Goal: Task Accomplishment & Management: Check status

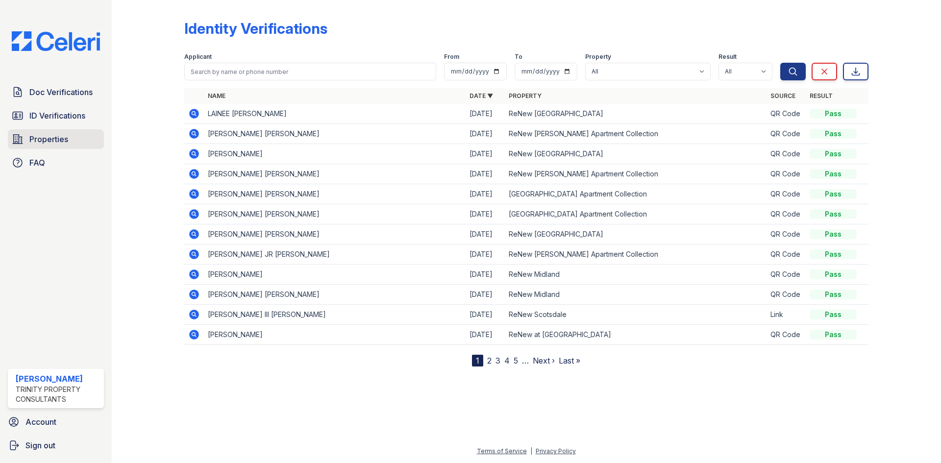
click at [72, 132] on link "Properties" at bounding box center [56, 139] width 96 height 20
click at [74, 106] on link "ID Verifications" at bounding box center [56, 116] width 96 height 20
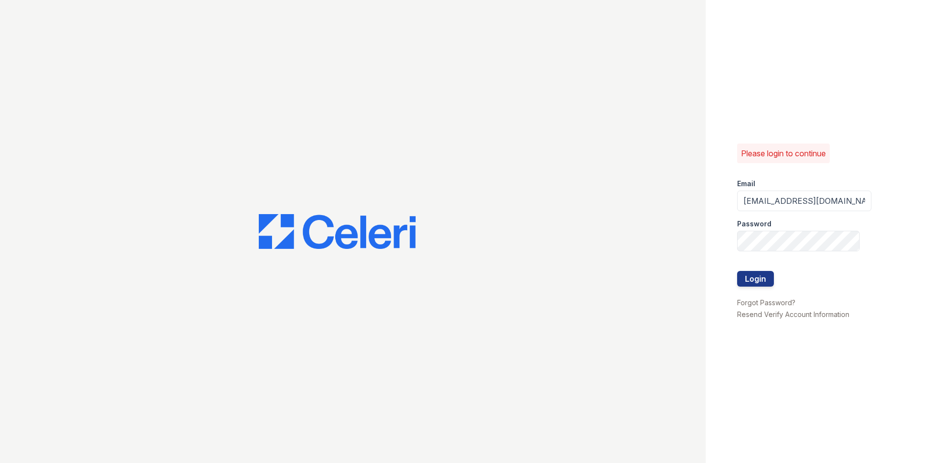
click at [765, 287] on div at bounding box center [804, 292] width 134 height 10
click at [767, 273] on button "Login" at bounding box center [755, 279] width 37 height 16
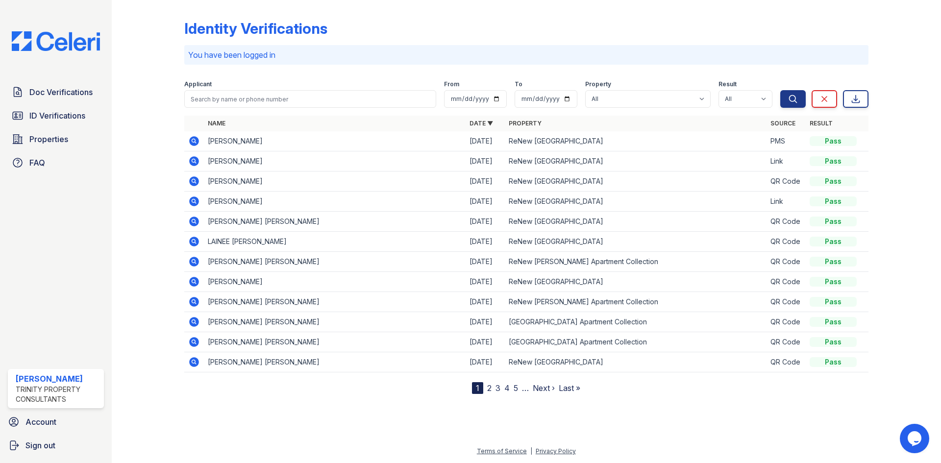
click at [195, 164] on icon at bounding box center [194, 161] width 10 height 10
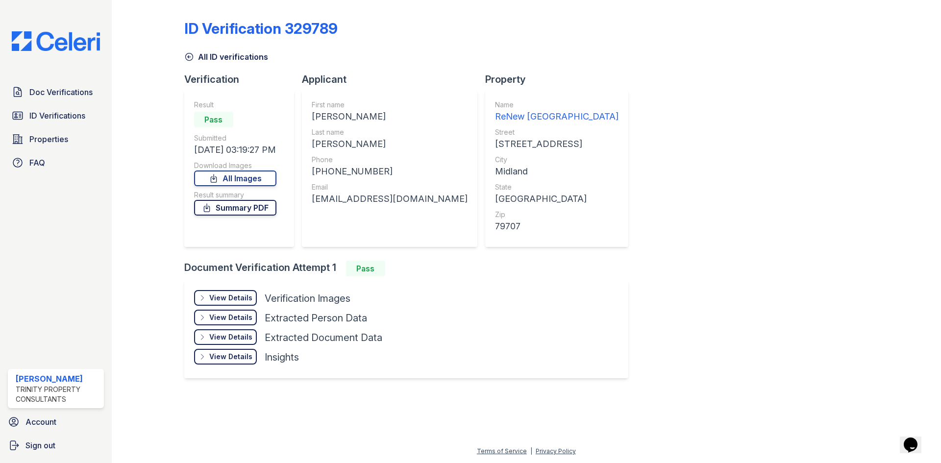
click at [242, 210] on link "Summary PDF" at bounding box center [235, 208] width 82 height 16
click at [252, 173] on link "All Images" at bounding box center [235, 179] width 82 height 16
click at [191, 53] on icon at bounding box center [188, 56] width 7 height 7
